Goal: Find contact information: Find contact information

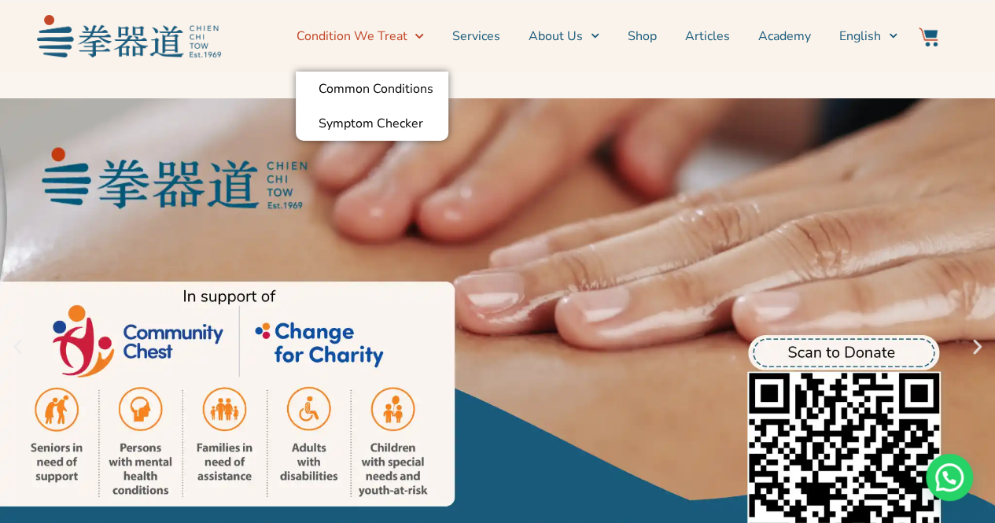
click at [419, 37] on span "Menu" at bounding box center [415, 36] width 17 height 24
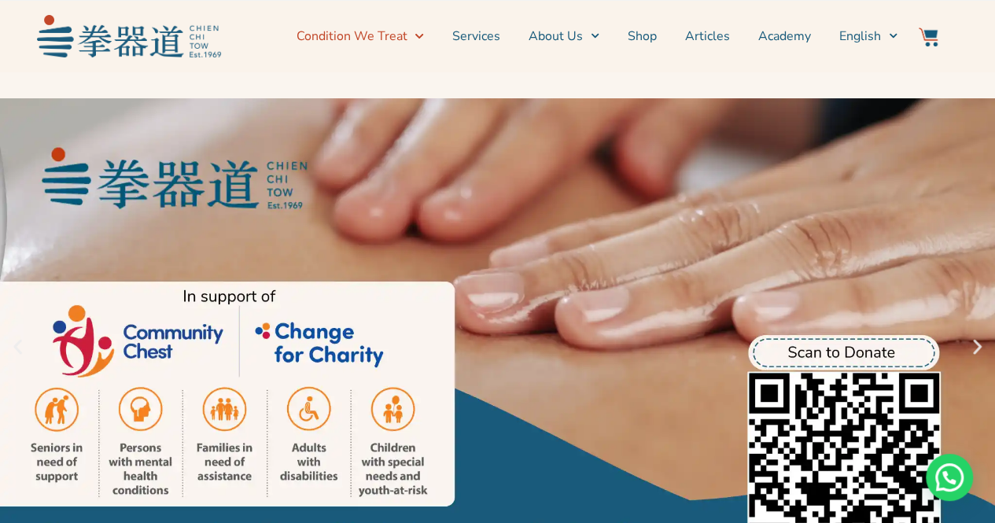
click at [419, 37] on span "Menu" at bounding box center [415, 36] width 17 height 24
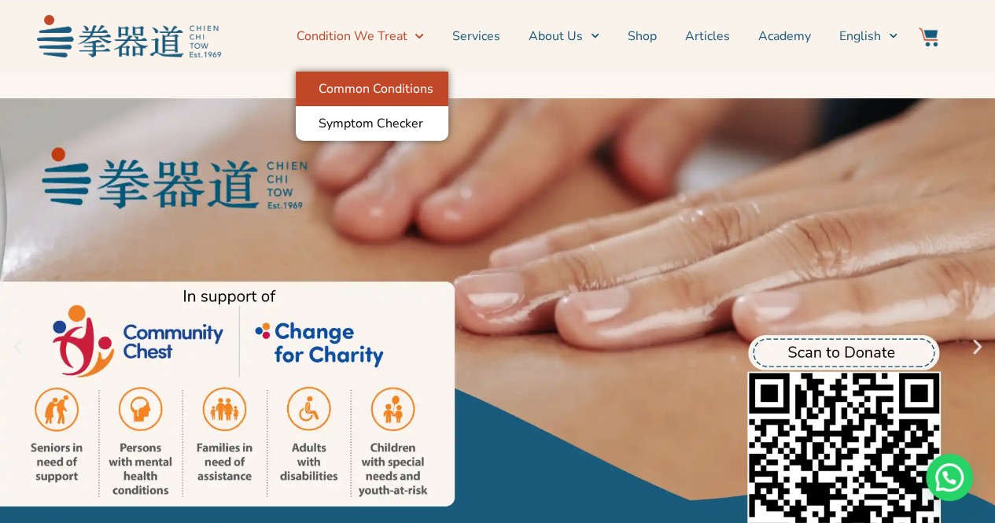
click at [402, 86] on link "Common Conditions" at bounding box center [372, 89] width 153 height 35
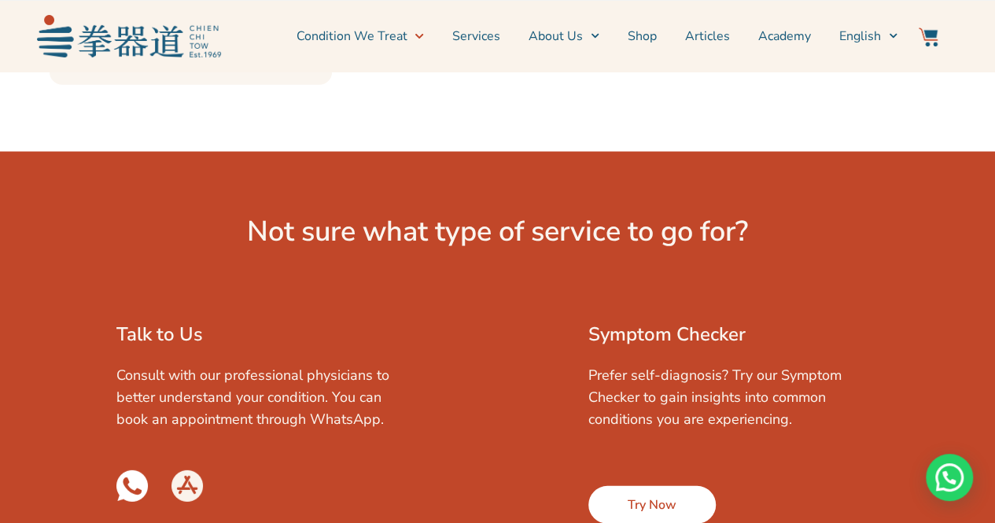
scroll to position [2140, 0]
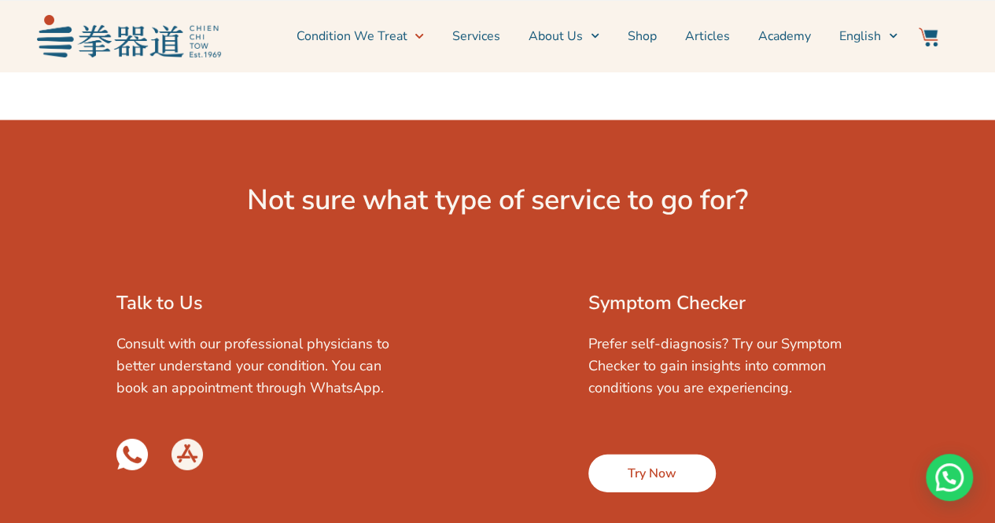
click at [678, 455] on link "Try Now" at bounding box center [651, 474] width 127 height 38
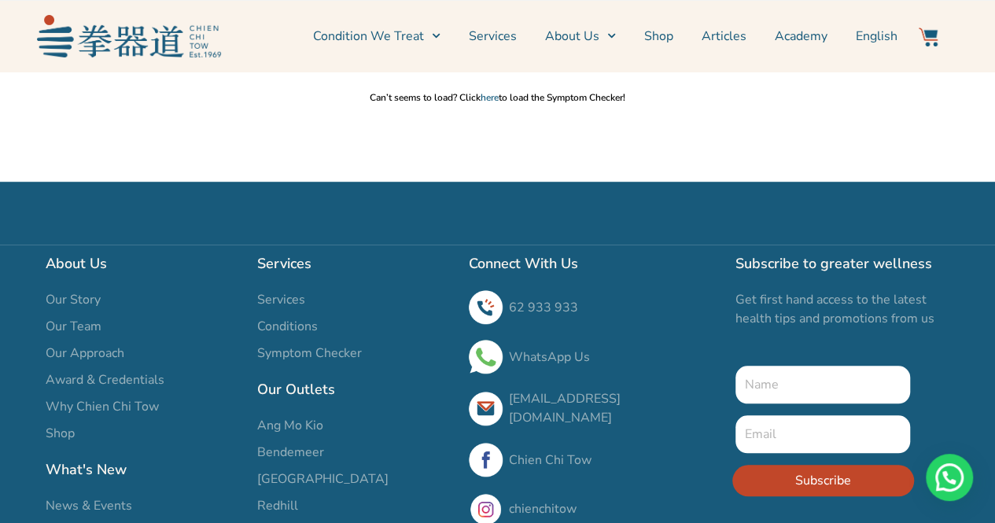
scroll to position [601, 0]
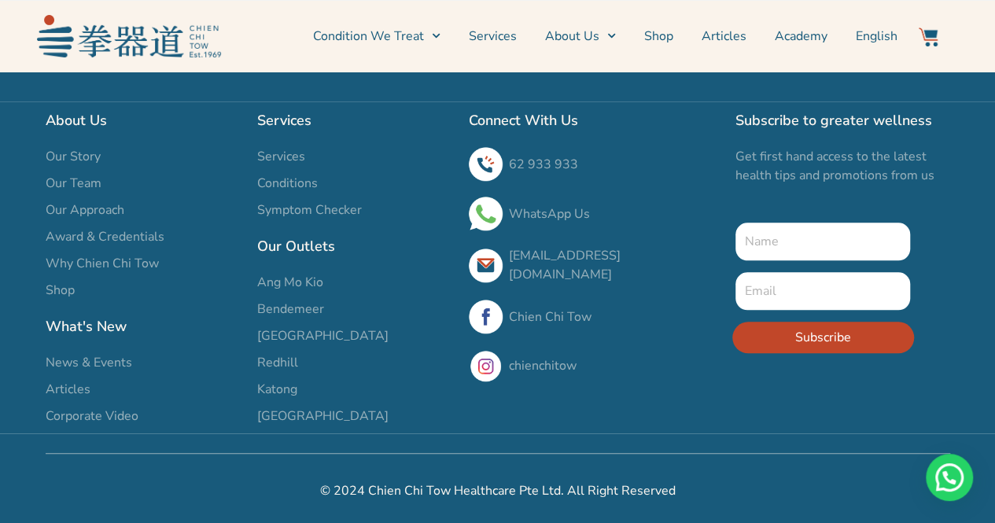
click at [304, 333] on span "[GEOGRAPHIC_DATA]" at bounding box center [322, 335] width 131 height 19
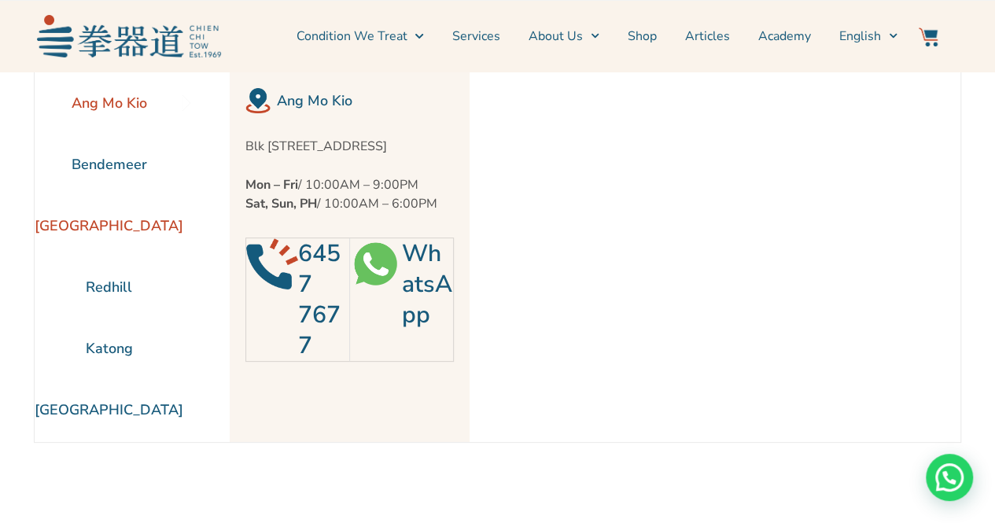
click at [136, 223] on li "[GEOGRAPHIC_DATA]" at bounding box center [109, 225] width 149 height 61
click at [401, 309] on link "WhatsApp" at bounding box center [426, 285] width 50 height 94
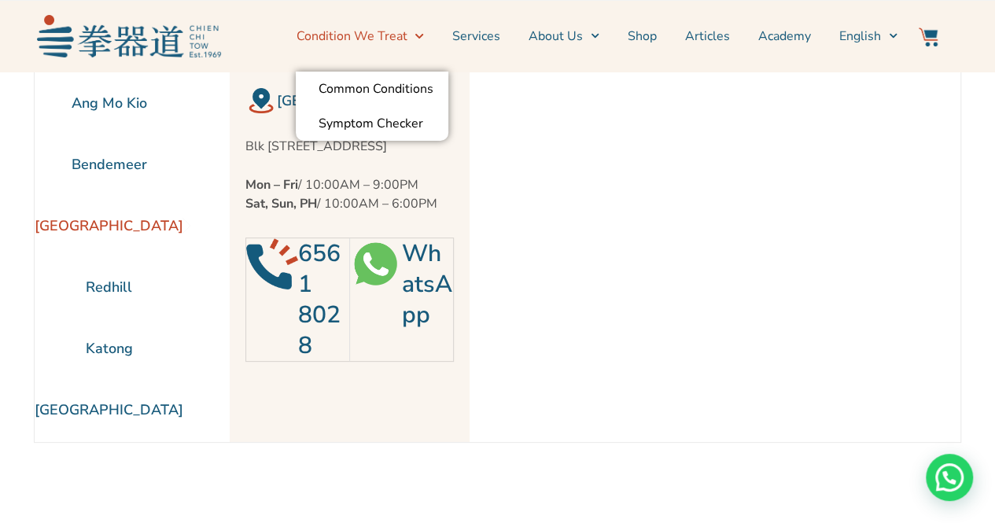
click at [393, 43] on link "Condition We Treat" at bounding box center [359, 36] width 127 height 39
